Goal: Information Seeking & Learning: Learn about a topic

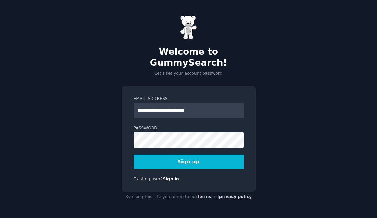
type input "**********"
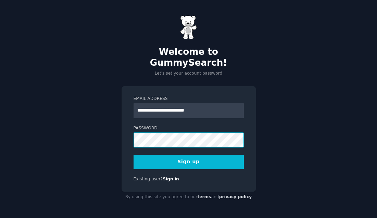
click at [189, 156] on button "Sign up" at bounding box center [189, 162] width 110 height 14
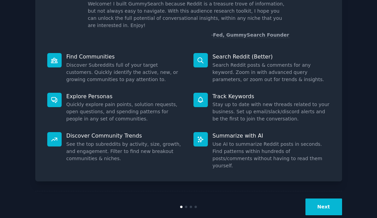
scroll to position [50, 0]
click at [322, 199] on button "Next" at bounding box center [324, 207] width 37 height 17
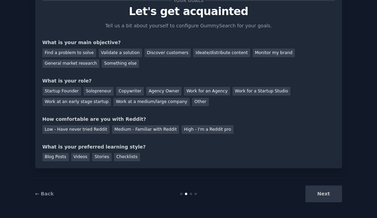
click at [322, 194] on div "Next" at bounding box center [291, 194] width 102 height 17
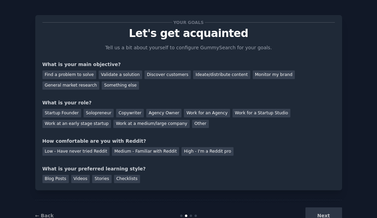
scroll to position [0, 0]
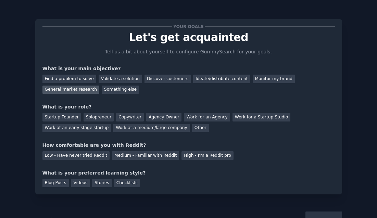
click at [72, 90] on div "General market research" at bounding box center [71, 90] width 57 height 9
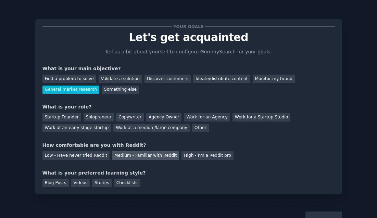
click at [125, 158] on div "Medium - Familiar with Reddit" at bounding box center [145, 156] width 67 height 9
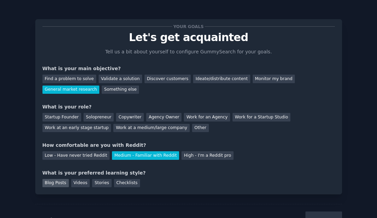
click at [59, 183] on div "Blog Posts" at bounding box center [56, 183] width 26 height 9
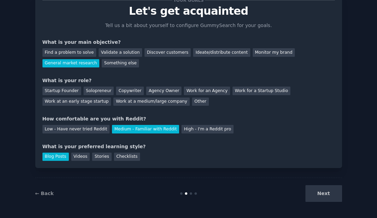
scroll to position [26, 0]
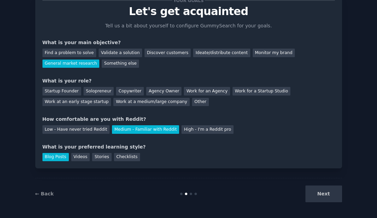
click at [320, 192] on div "Next" at bounding box center [291, 194] width 102 height 17
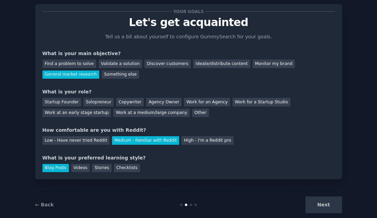
scroll to position [14, 0]
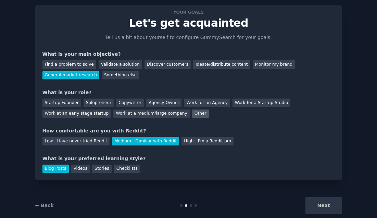
click at [192, 113] on div "Other" at bounding box center [200, 114] width 17 height 9
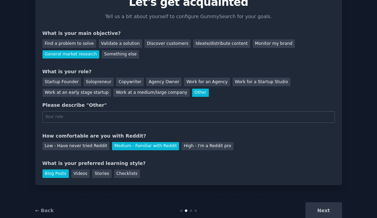
scroll to position [50, 0]
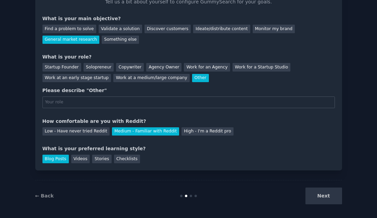
click at [324, 196] on div "Next" at bounding box center [291, 196] width 102 height 17
click at [125, 105] on input "text" at bounding box center [189, 103] width 293 height 12
type input "student"
click at [327, 194] on button "Next" at bounding box center [324, 196] width 37 height 17
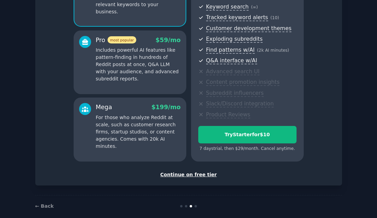
scroll to position [99, 0]
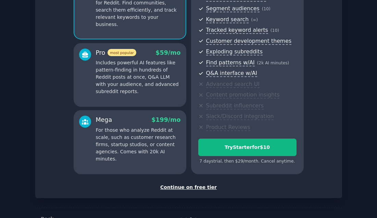
click at [199, 185] on div "Continue on free tier" at bounding box center [189, 187] width 293 height 7
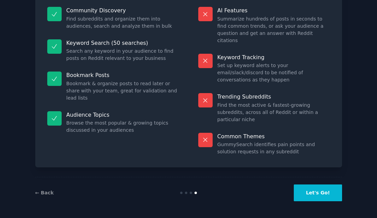
scroll to position [49, 0]
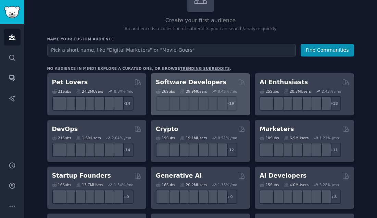
scroll to position [71, 0]
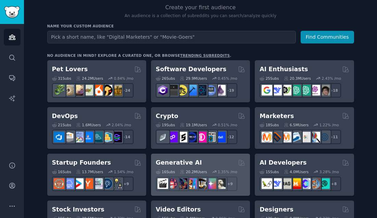
click at [196, 167] on div "16 Sub s 20.2M Users 1.35 % /mo + 9" at bounding box center [200, 179] width 89 height 24
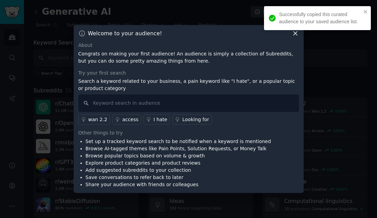
click at [172, 18] on div at bounding box center [188, 109] width 377 height 218
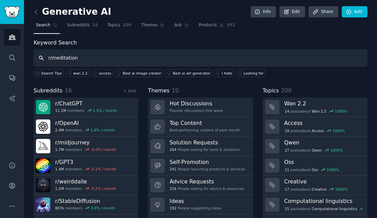
type input "r/meditation"
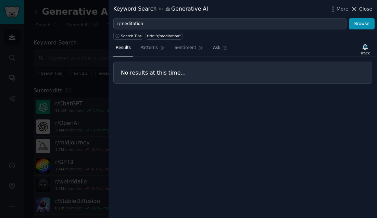
click at [367, 9] on span "Close" at bounding box center [366, 8] width 13 height 7
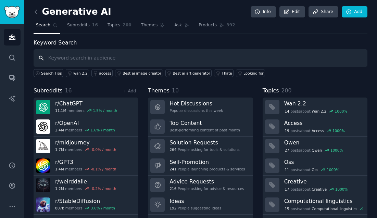
paste input "r/Meditation"
type input "r/Meditation"
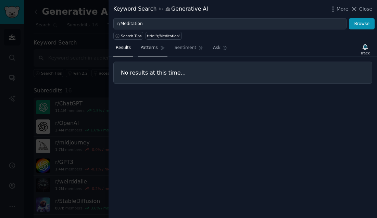
click at [149, 44] on link "Patterns" at bounding box center [152, 50] width 29 height 14
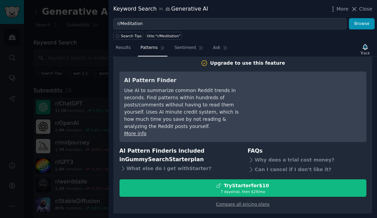
scroll to position [8, 0]
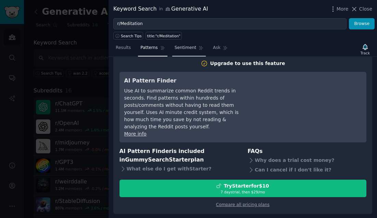
click at [188, 51] on link "Sentiment" at bounding box center [189, 50] width 34 height 14
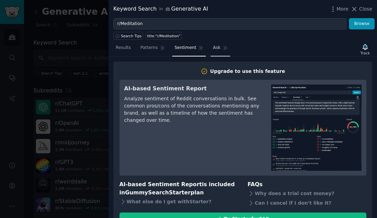
click at [214, 47] on span "Ask" at bounding box center [217, 48] width 8 height 6
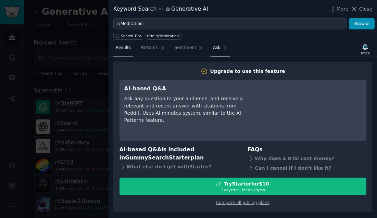
click at [128, 47] on span "Results" at bounding box center [123, 48] width 15 height 6
